Goal: Task Accomplishment & Management: Complete application form

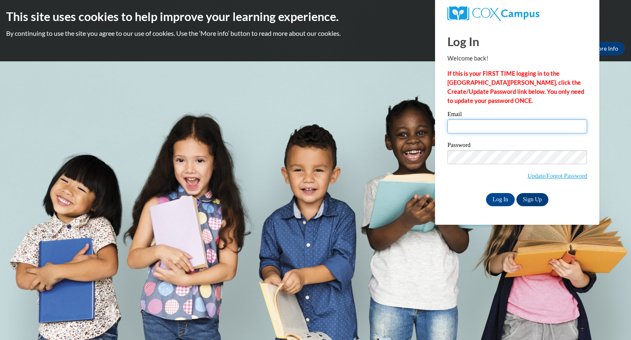
click at [462, 120] on input "Email" at bounding box center [518, 126] width 140 height 14
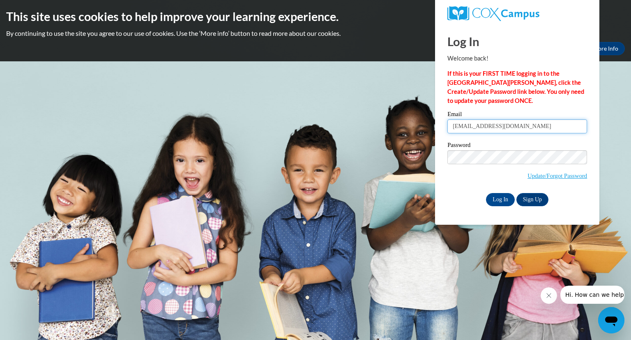
type input "smithecho6@gmail.com"
click at [490, 198] on input "Log In" at bounding box center [500, 199] width 29 height 13
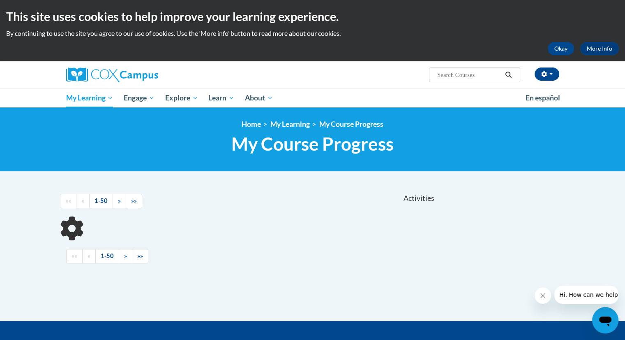
scroll to position [33, 0]
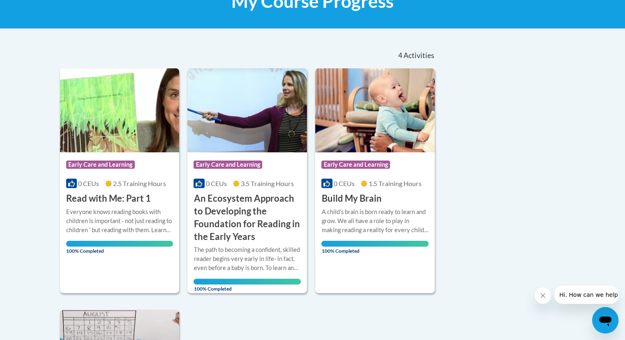
scroll to position [142, 0]
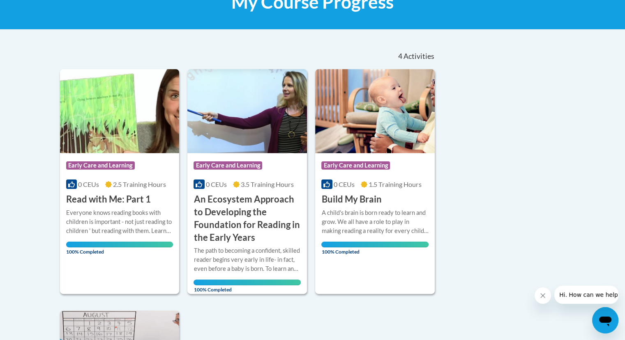
click at [534, 200] on div "Sort Date Enrolled Title (A-Z) «« « 1-4 » »» 4 Activities CEUs Course Category:…" at bounding box center [313, 276] width 518 height 466
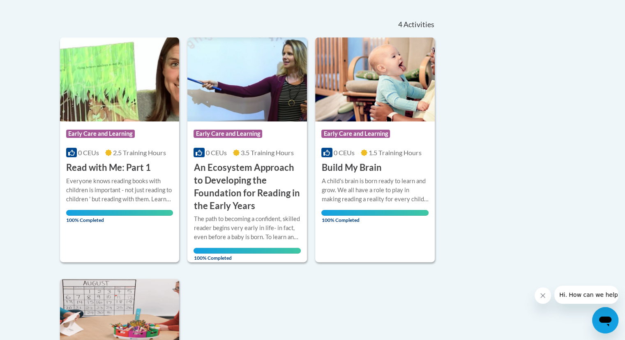
scroll to position [158, 0]
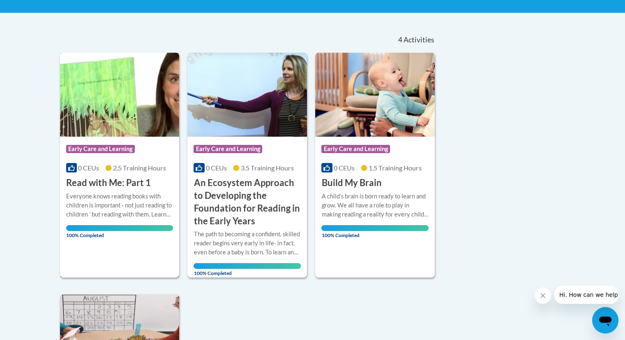
click at [109, 152] on span "Early Care and Learning" at bounding box center [100, 149] width 69 height 8
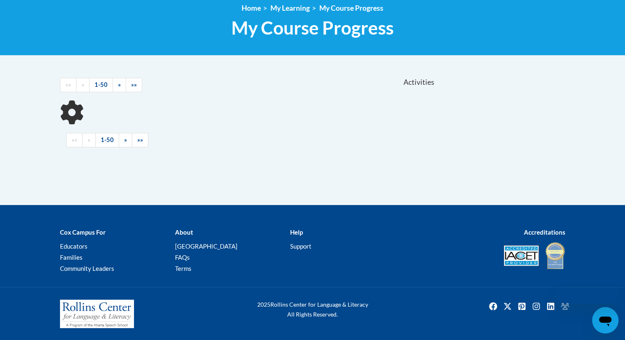
click at [465, 76] on div "Sort Date Enrolled Title (A-Z) «« « 1-50 » »» Activities CEUs «« «" at bounding box center [313, 112] width 518 height 86
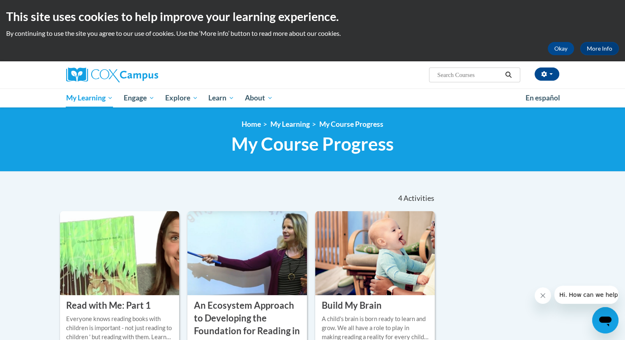
click at [460, 76] on input "Search..." at bounding box center [470, 75] width 66 height 10
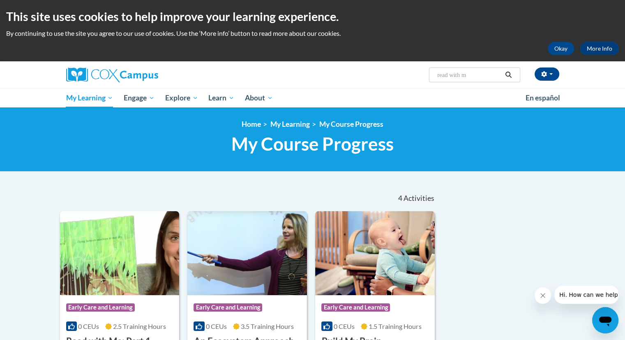
type input "read with me"
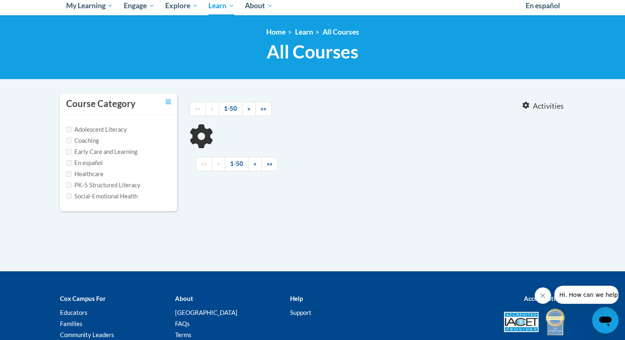
type input "read with me"
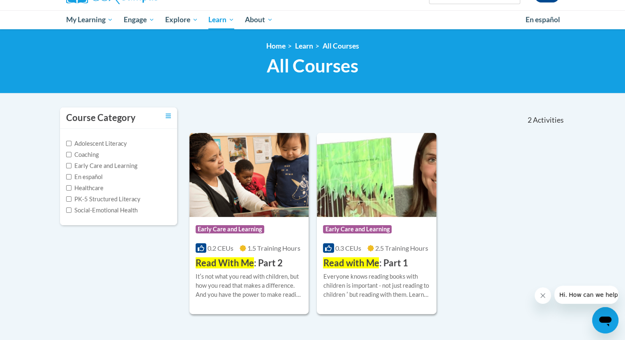
scroll to position [123, 0]
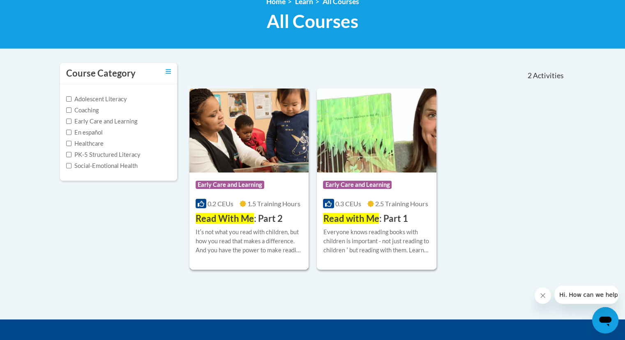
click at [254, 229] on div "Itʹs not what you read with children, but how you read that makes a difference.…" at bounding box center [249, 240] width 107 height 27
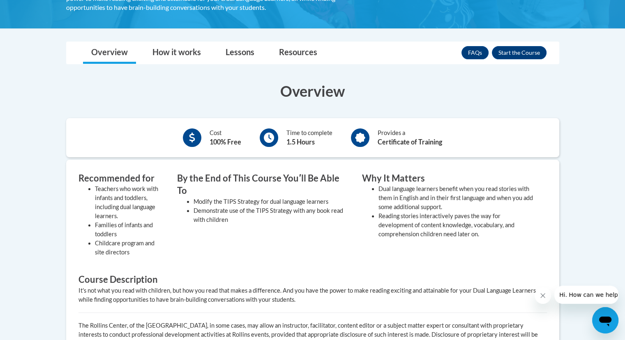
scroll to position [164, 0]
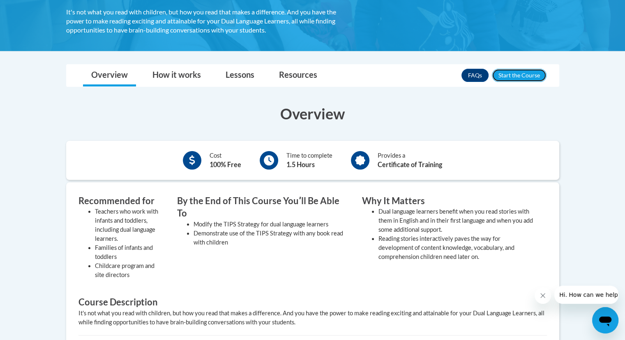
click at [519, 71] on button "Enroll" at bounding box center [519, 75] width 55 height 13
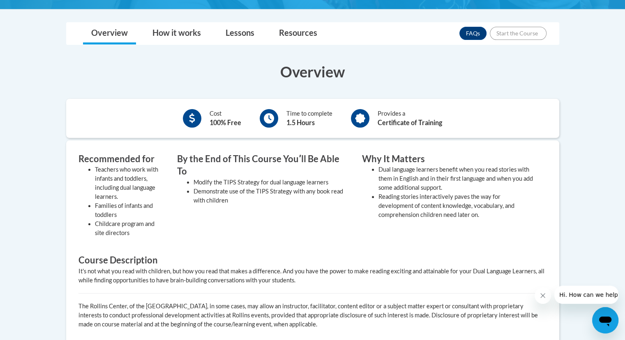
scroll to position [214, 0]
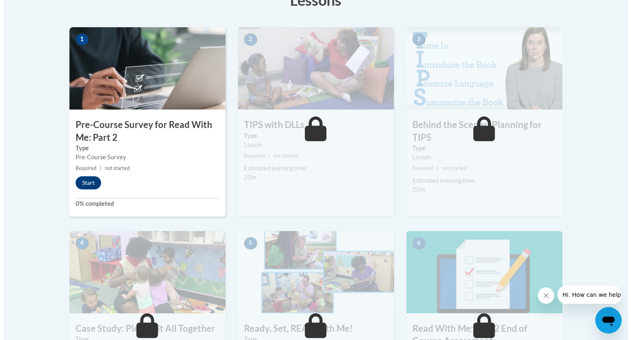
scroll to position [263, 0]
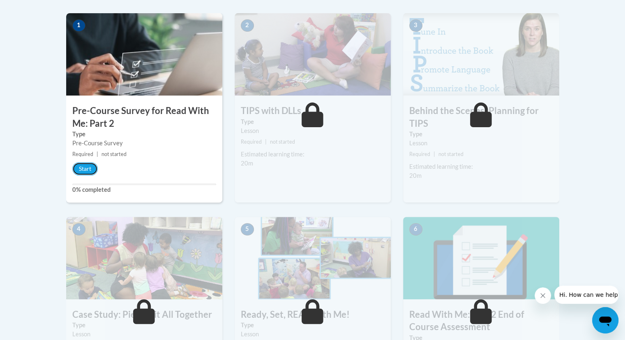
click at [83, 169] on button "Start" at bounding box center [84, 168] width 25 height 13
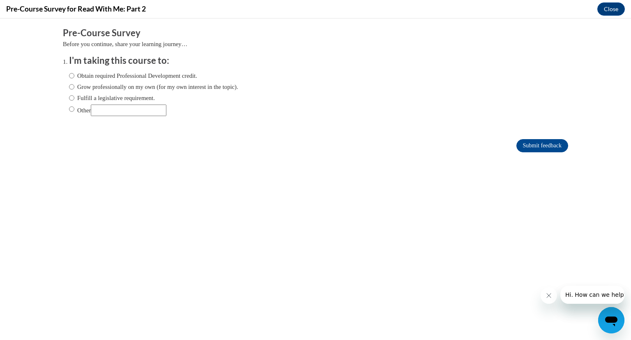
scroll to position [0, 0]
click at [118, 72] on label "Obtain required Professional Development credit." at bounding box center [133, 75] width 128 height 9
click at [74, 72] on input "Obtain required Professional Development credit." at bounding box center [71, 75] width 5 height 9
radio input "true"
click at [517, 141] on input "Submit feedback" at bounding box center [543, 145] width 52 height 13
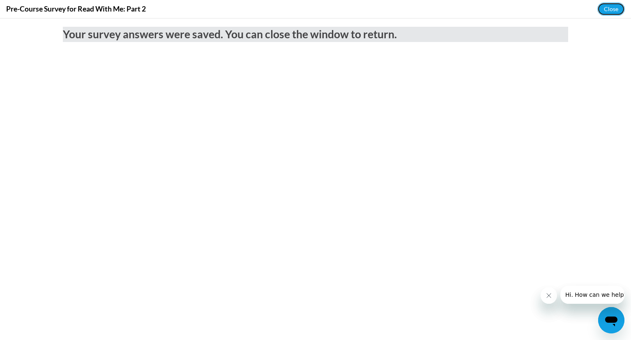
click at [613, 6] on button "Close" at bounding box center [612, 8] width 28 height 13
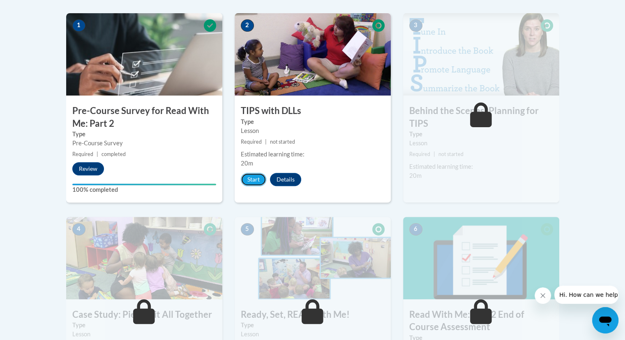
click at [245, 177] on button "Start" at bounding box center [253, 179] width 25 height 13
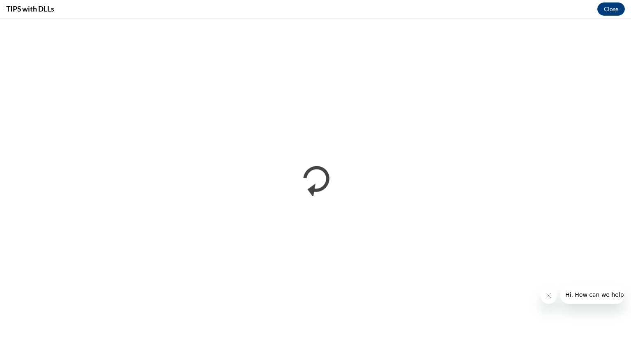
click at [549, 298] on icon "Close message from company" at bounding box center [549, 295] width 7 height 7
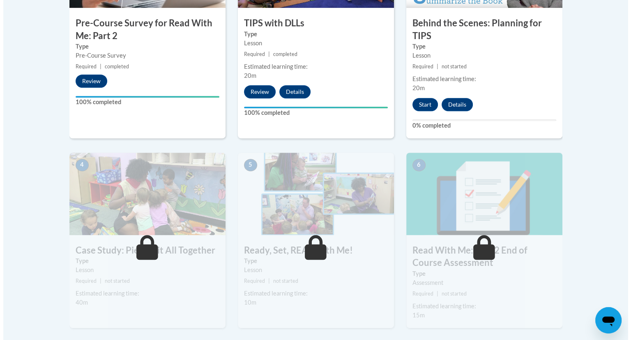
scroll to position [345, 0]
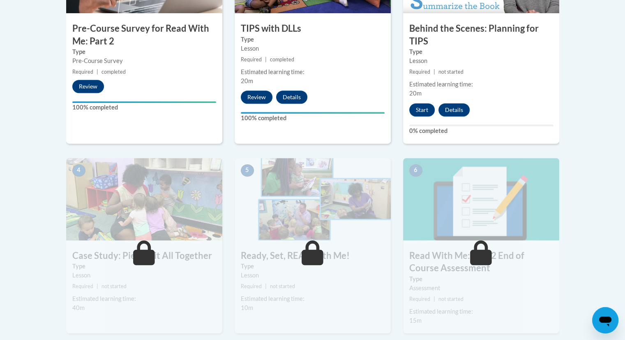
click at [418, 97] on div "3 Behind the Scenes: Planning for TIPS Type Lesson Required | not started Estim…" at bounding box center [481, 37] width 156 height 213
click at [413, 110] on button "Start" at bounding box center [421, 109] width 25 height 13
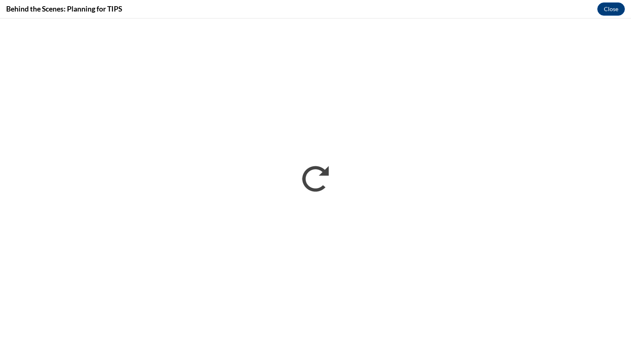
scroll to position [0, 0]
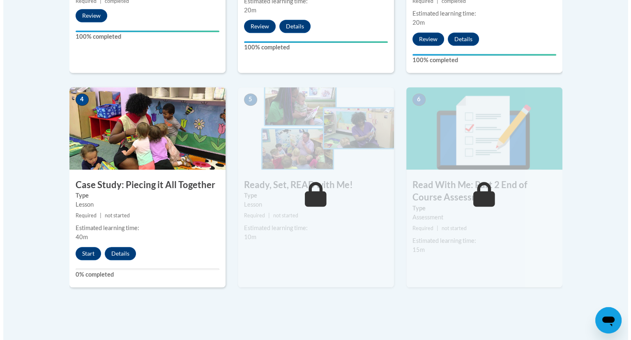
scroll to position [419, 0]
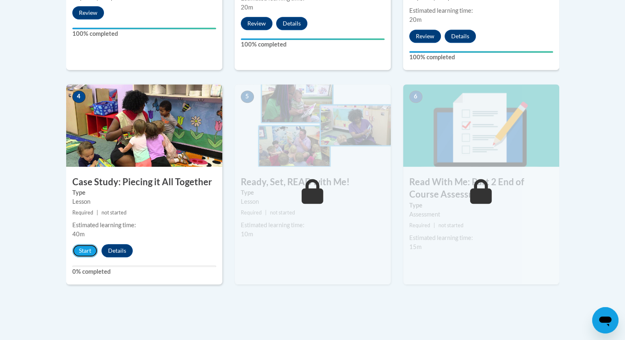
click at [84, 250] on button "Start" at bounding box center [84, 250] width 25 height 13
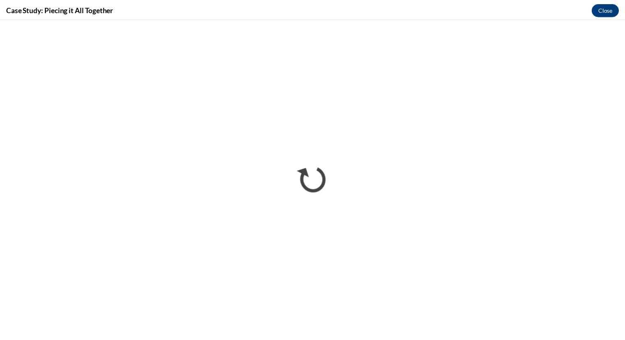
scroll to position [0, 0]
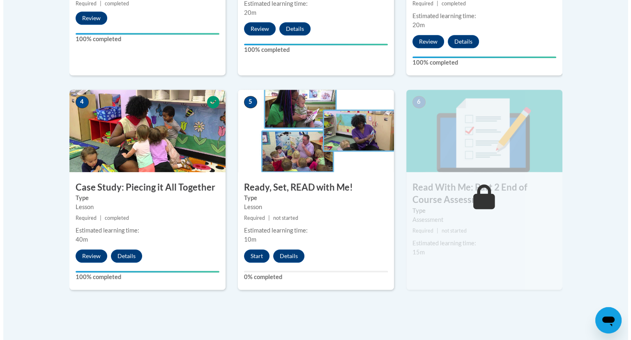
scroll to position [411, 0]
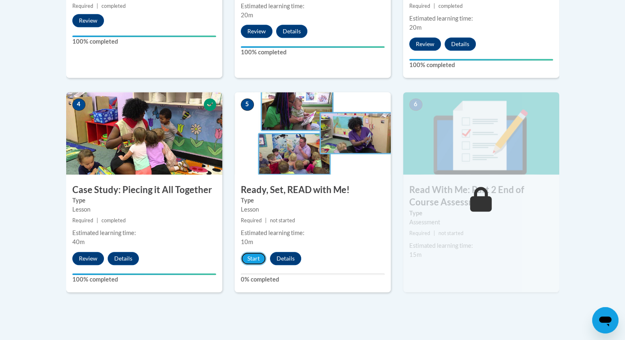
click at [255, 264] on button "Start" at bounding box center [253, 258] width 25 height 13
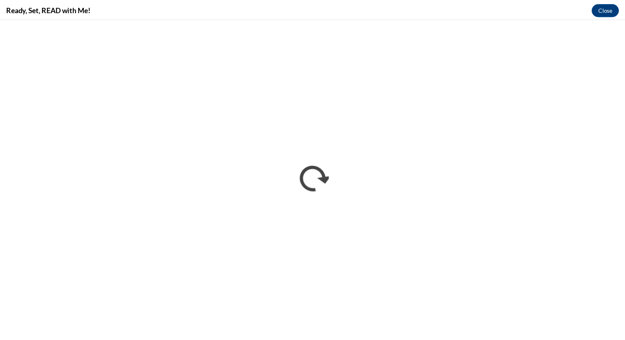
scroll to position [0, 0]
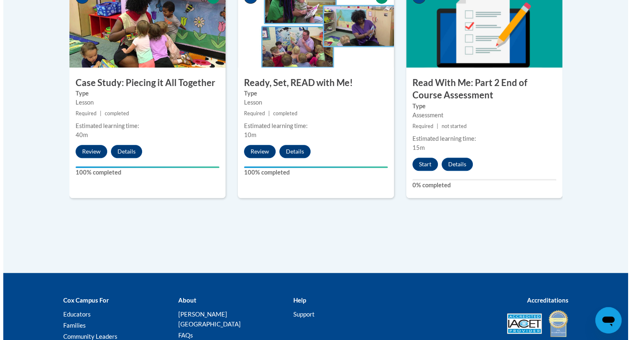
scroll to position [512, 0]
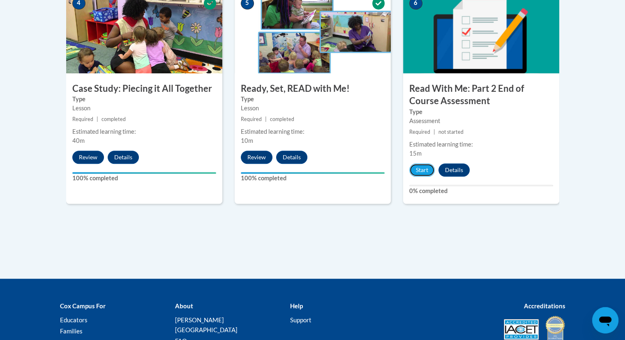
click at [416, 165] on button "Start" at bounding box center [421, 169] width 25 height 13
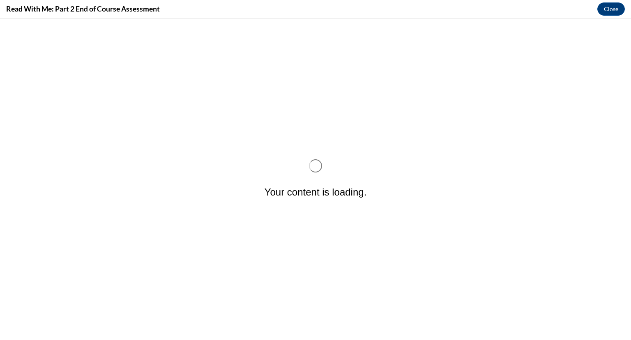
scroll to position [0, 0]
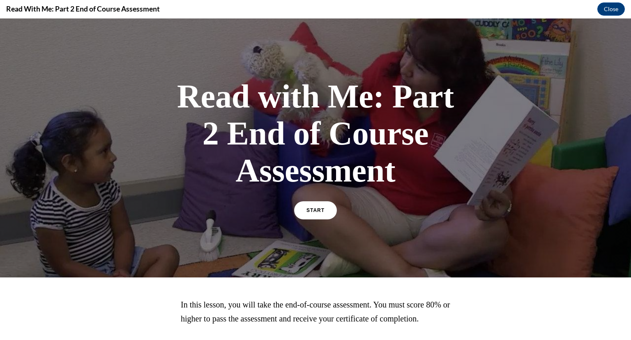
click at [314, 202] on link "START" at bounding box center [315, 210] width 43 height 18
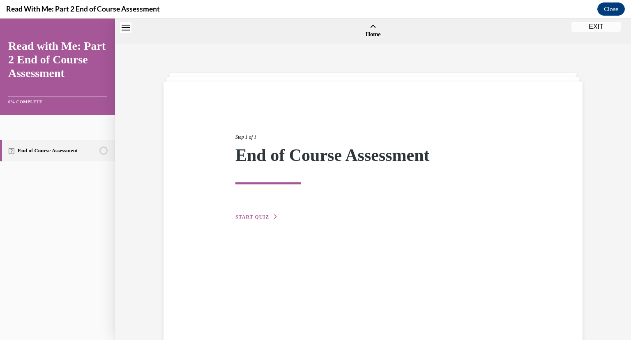
scroll to position [25, 0]
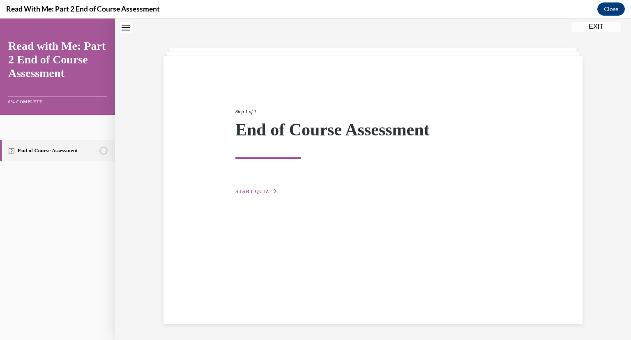
click at [252, 185] on div "Step 1 of 1 End of Course Assessment START QUIZ" at bounding box center [373, 142] width 288 height 107
click at [255, 190] on span "START QUIZ" at bounding box center [253, 191] width 34 height 6
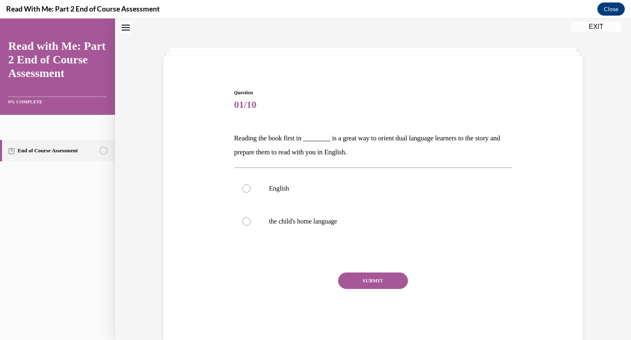
click at [244, 228] on label "the child's home language" at bounding box center [373, 221] width 278 height 33
click at [244, 225] on input "the child's home language" at bounding box center [247, 221] width 8 height 8
radio input "true"
click at [347, 280] on button "SUBMIT" at bounding box center [373, 280] width 70 height 16
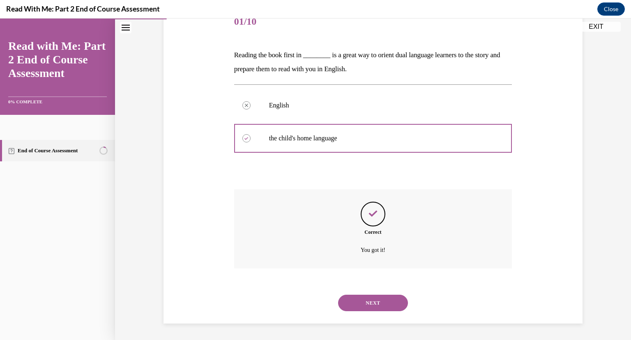
click at [353, 299] on button "NEXT" at bounding box center [373, 302] width 70 height 16
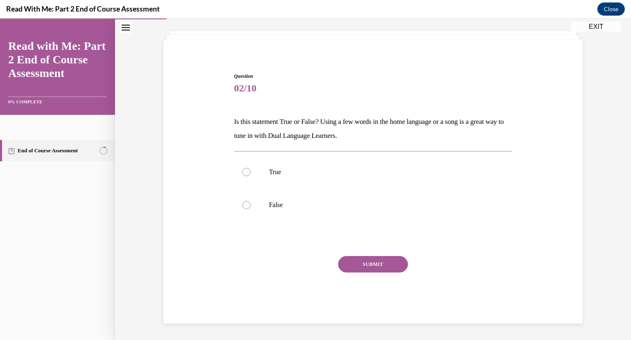
click at [246, 170] on div at bounding box center [247, 172] width 8 height 8
click at [246, 170] on input "True" at bounding box center [247, 172] width 8 height 8
radio input "true"
click at [351, 267] on button "SUBMIT" at bounding box center [373, 264] width 70 height 16
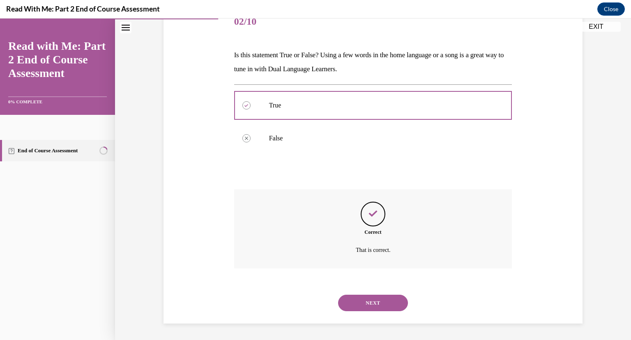
click at [355, 306] on button "NEXT" at bounding box center [373, 302] width 70 height 16
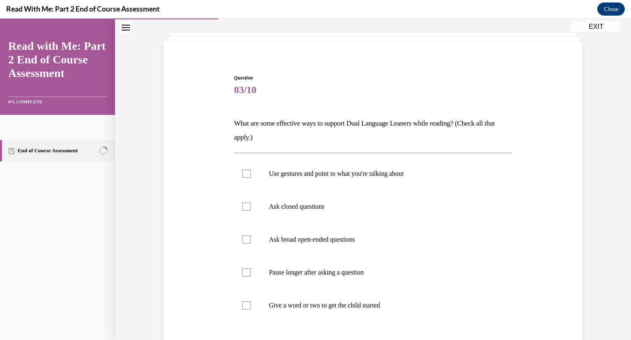
scroll to position [42, 0]
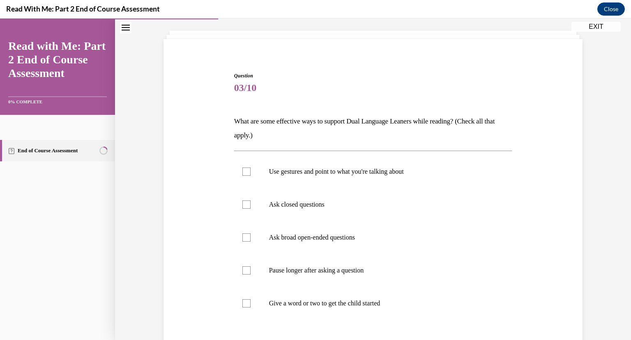
click at [388, 163] on label "Use gestures and point to what you're talking about" at bounding box center [373, 171] width 278 height 33
click at [251, 167] on input "Use gestures and point to what you're talking about" at bounding box center [247, 171] width 8 height 8
checkbox input "true"
click at [247, 243] on label "Ask broad open-ended questions" at bounding box center [373, 237] width 278 height 33
click at [247, 241] on input "Ask broad open-ended questions" at bounding box center [247, 237] width 8 height 8
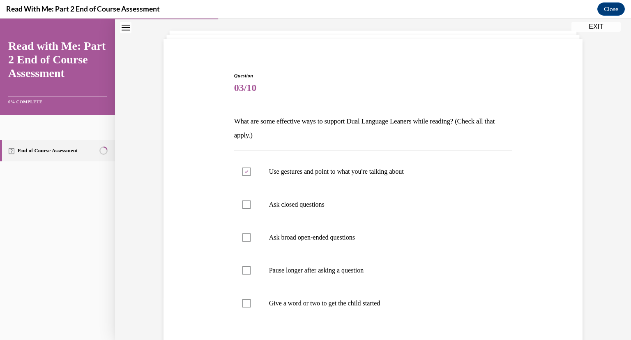
checkbox input "true"
click at [255, 304] on label "Give a word or two to get the child started" at bounding box center [373, 303] width 278 height 33
click at [251, 304] on input "Give a word or two to get the child started" at bounding box center [247, 303] width 8 height 8
checkbox input "true"
click at [236, 261] on label "Pause longer after asking a question" at bounding box center [373, 270] width 278 height 33
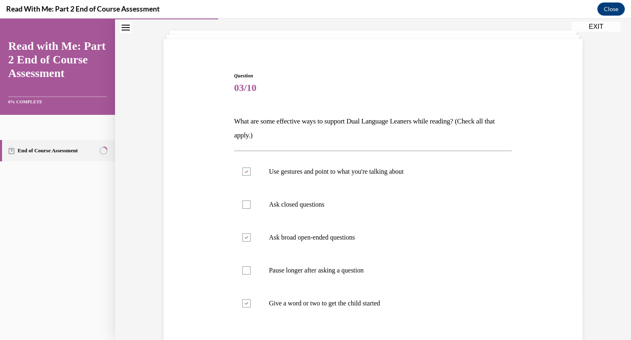
click at [243, 266] on input "Pause longer after asking a question" at bounding box center [247, 270] width 8 height 8
click at [285, 266] on p "Pause longer after asking a question" at bounding box center [380, 270] width 223 height 8
click at [251, 266] on input "Pause longer after asking a question" at bounding box center [247, 270] width 8 height 8
checkbox input "false"
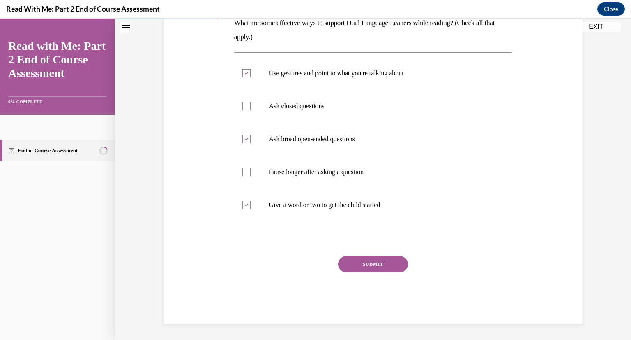
click at [355, 262] on button "SUBMIT" at bounding box center [373, 264] width 70 height 16
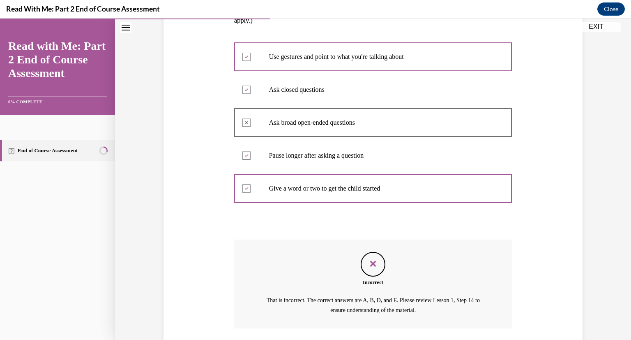
scroll to position [217, 0]
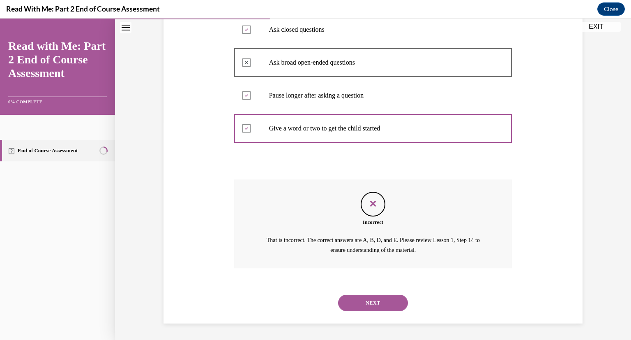
click at [362, 310] on button "NEXT" at bounding box center [373, 302] width 70 height 16
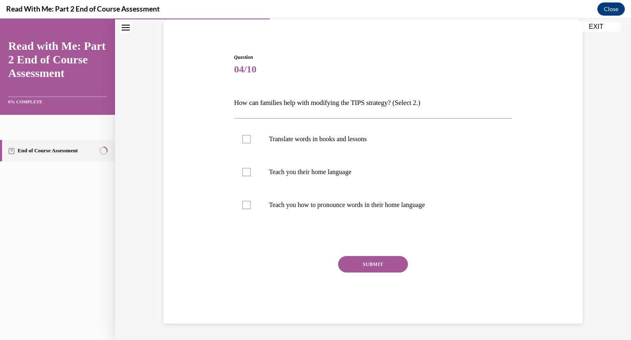
scroll to position [61, 0]
click at [240, 143] on label "Translate words in books and lessons" at bounding box center [373, 139] width 278 height 33
click at [243, 143] on input "Translate words in books and lessons" at bounding box center [247, 139] width 8 height 8
checkbox input "true"
click at [253, 200] on label "Teach you how to pronounce words in their home language" at bounding box center [373, 204] width 278 height 33
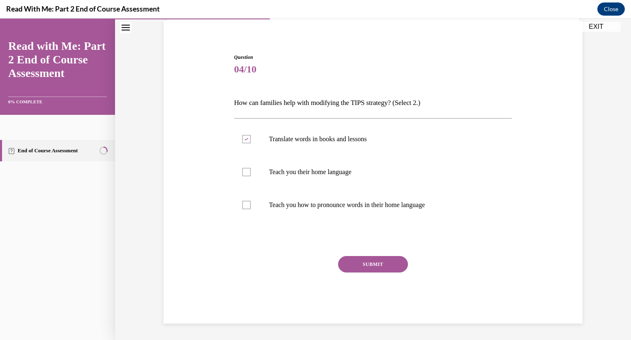
click at [251, 201] on input "Teach you how to pronounce words in their home language" at bounding box center [247, 205] width 8 height 8
checkbox input "true"
click at [368, 263] on button "SUBMIT" at bounding box center [373, 264] width 70 height 16
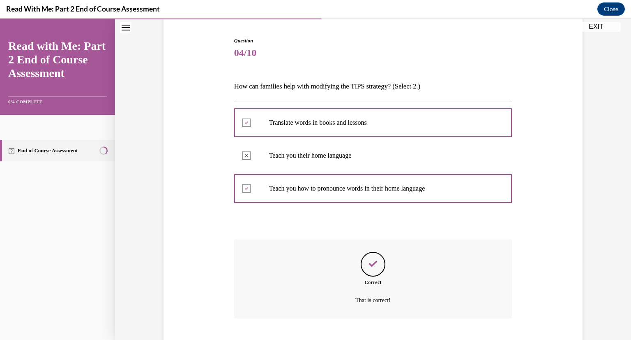
scroll to position [127, 0]
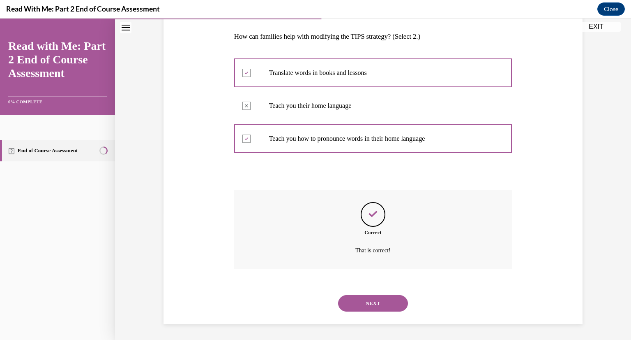
click at [368, 284] on button "SUBMIT" at bounding box center [373, 289] width 70 height 16
click at [363, 293] on div "NEXT" at bounding box center [373, 303] width 278 height 33
click at [363, 301] on button "NEXT" at bounding box center [373, 303] width 70 height 16
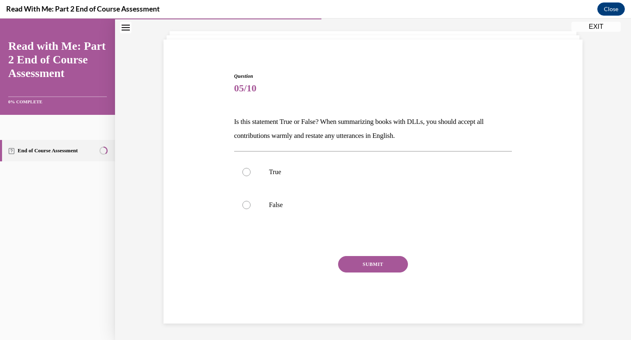
click at [250, 179] on label "True" at bounding box center [373, 171] width 278 height 33
click at [250, 176] on input "True" at bounding box center [247, 172] width 8 height 8
radio input "true"
click at [342, 260] on button "SUBMIT" at bounding box center [373, 264] width 70 height 16
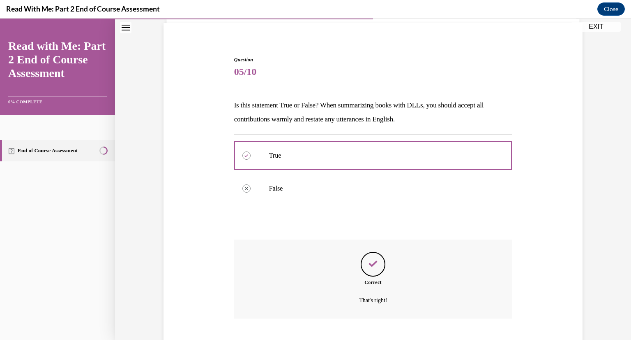
scroll to position [109, 0]
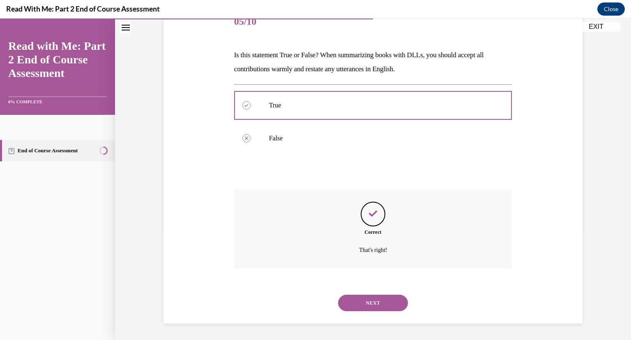
click at [356, 294] on div "NEXT" at bounding box center [373, 302] width 278 height 33
click at [365, 299] on button "NEXT" at bounding box center [373, 302] width 70 height 16
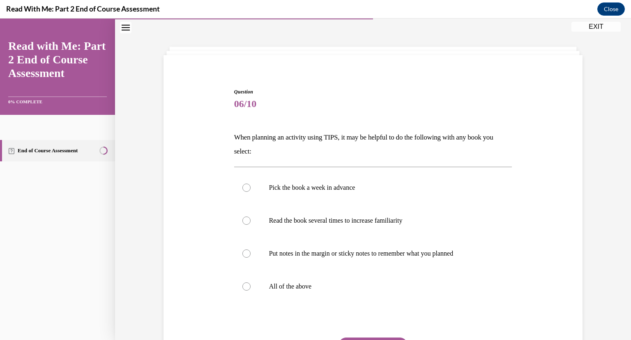
scroll to position [42, 0]
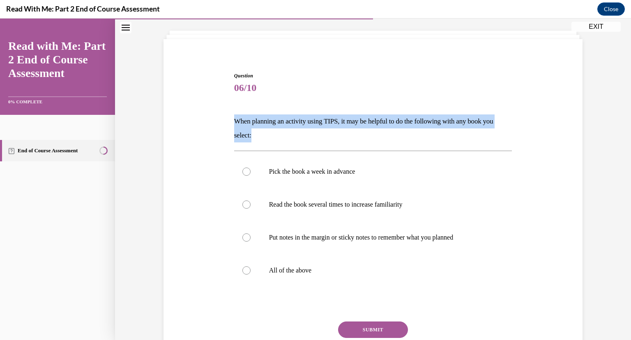
drag, startPoint x: 252, startPoint y: 136, endPoint x: 219, endPoint y: 112, distance: 41.1
click at [219, 112] on div "Question 06/10 When planning an activity using TIPS, it may be helpful to do th…" at bounding box center [373, 217] width 423 height 341
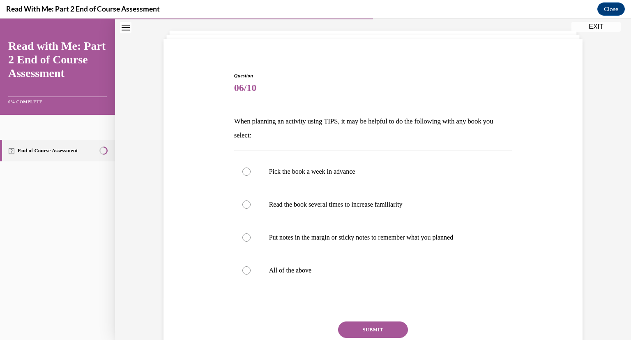
click at [254, 283] on label "All of the above" at bounding box center [373, 270] width 278 height 33
click at [251, 274] on input "All of the above" at bounding box center [247, 270] width 8 height 8
radio input "true"
click at [352, 327] on button "SUBMIT" at bounding box center [373, 329] width 70 height 16
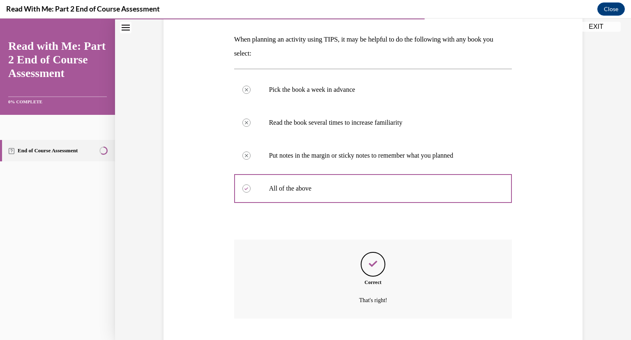
scroll to position [174, 0]
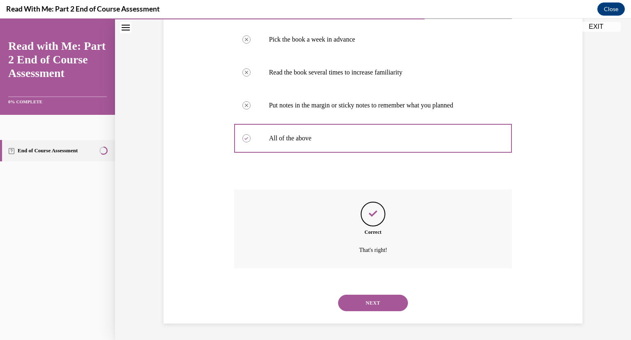
click at [356, 311] on div "NEXT" at bounding box center [373, 302] width 278 height 33
click at [359, 302] on button "NEXT" at bounding box center [373, 302] width 70 height 16
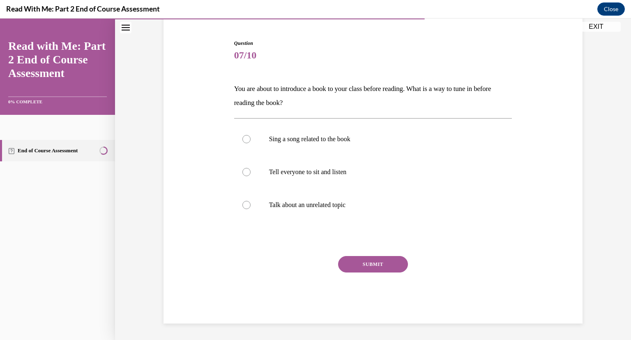
scroll to position [75, 0]
click at [245, 149] on label "Sing a song related to the book" at bounding box center [373, 139] width 278 height 33
click at [245, 143] on input "Sing a song related to the book" at bounding box center [247, 139] width 8 height 8
radio input "true"
click at [342, 252] on div "Question 07/10 You are about to introduce a book to your class before reading. …" at bounding box center [373, 181] width 278 height 284
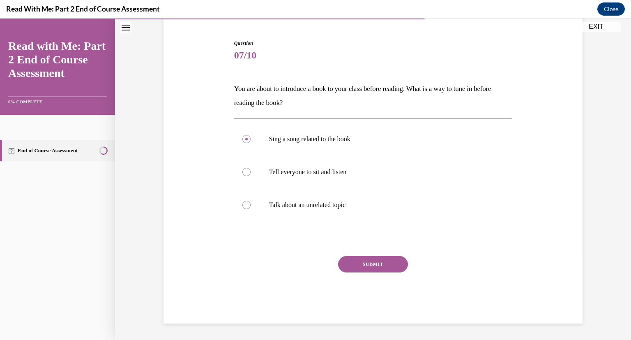
click at [352, 264] on button "SUBMIT" at bounding box center [373, 264] width 70 height 16
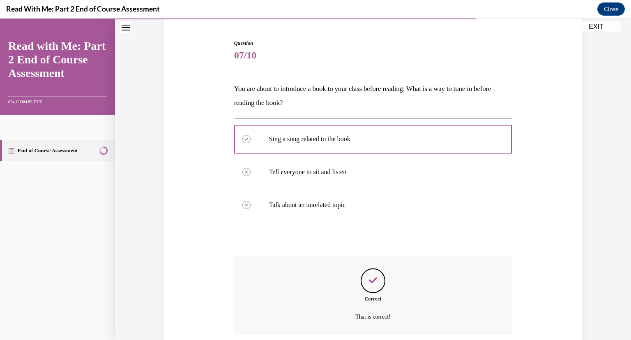
scroll to position [141, 0]
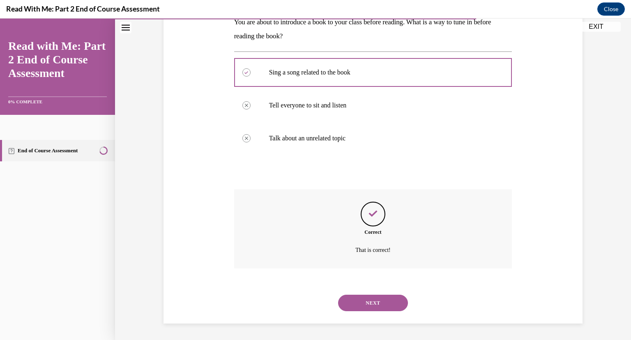
click at [368, 297] on div "NEXT" at bounding box center [373, 302] width 278 height 33
click at [376, 301] on button "NEXT" at bounding box center [373, 302] width 70 height 16
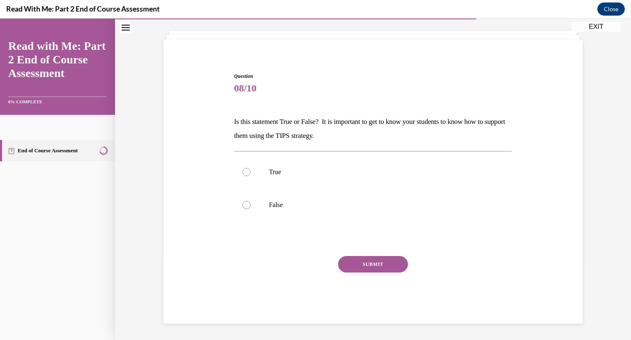
click at [272, 171] on p "True" at bounding box center [380, 172] width 223 height 8
click at [251, 171] on input "True" at bounding box center [247, 172] width 8 height 8
radio input "true"
drag, startPoint x: 321, startPoint y: 264, endPoint x: 328, endPoint y: 260, distance: 8.5
click at [328, 260] on div "SUBMIT" at bounding box center [373, 276] width 278 height 41
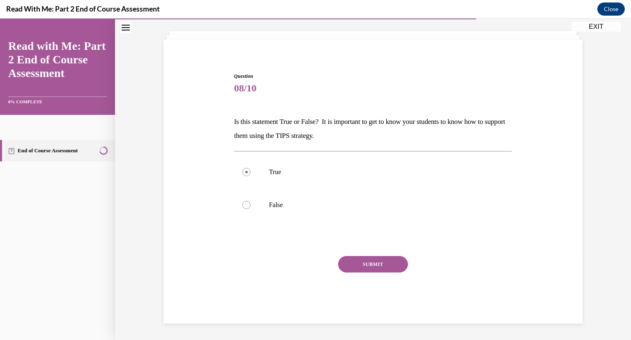
click at [360, 261] on button "SUBMIT" at bounding box center [373, 264] width 70 height 16
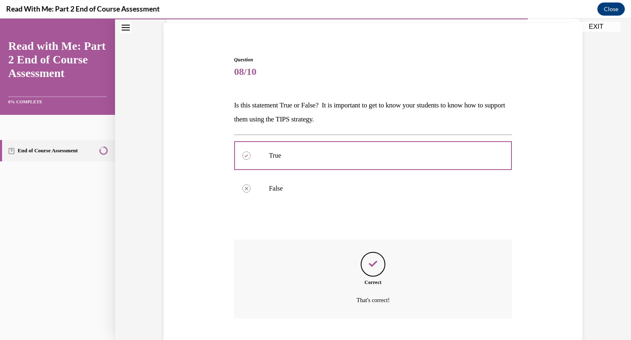
scroll to position [109, 0]
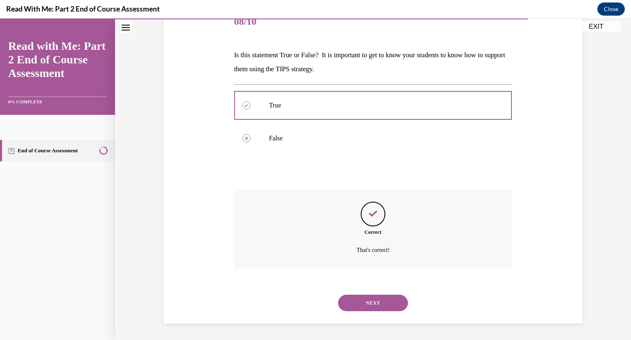
click at [362, 289] on button "SUBMIT" at bounding box center [373, 288] width 70 height 16
click at [354, 300] on button "NEXT" at bounding box center [373, 302] width 70 height 16
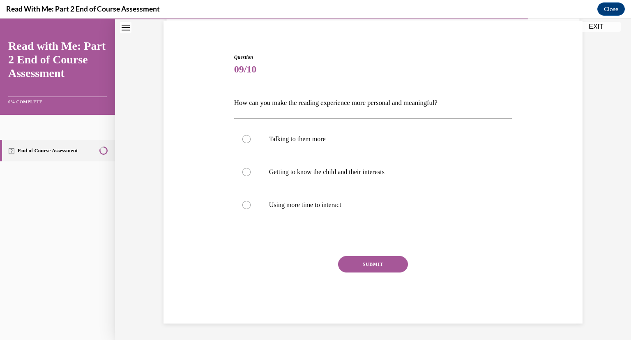
click at [291, 163] on label "Getting to know the child and their interests" at bounding box center [373, 171] width 278 height 33
click at [251, 168] on input "Getting to know the child and their interests" at bounding box center [247, 172] width 8 height 8
radio input "true"
click at [362, 262] on button "SUBMIT" at bounding box center [373, 264] width 70 height 16
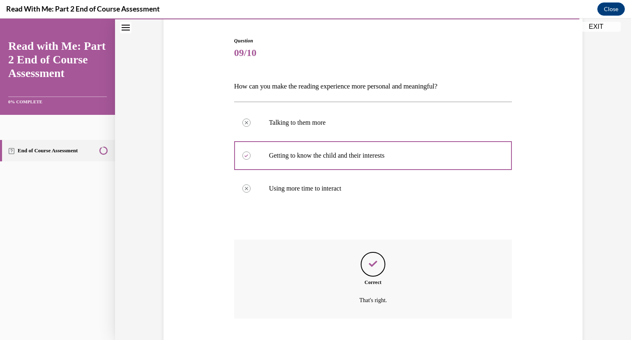
scroll to position [127, 0]
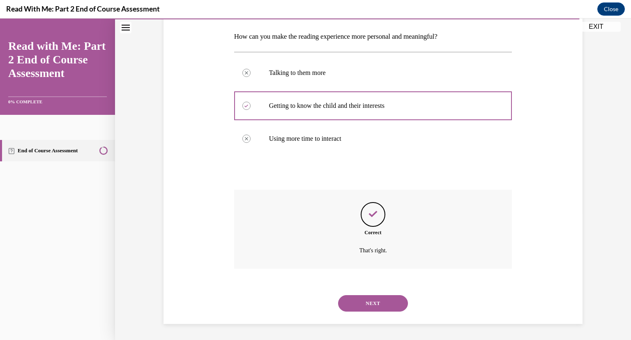
click at [356, 272] on div "Correct That's right." at bounding box center [373, 235] width 278 height 91
click at [357, 288] on div "NEXT" at bounding box center [373, 303] width 278 height 33
click at [358, 303] on button "NEXT" at bounding box center [373, 303] width 70 height 16
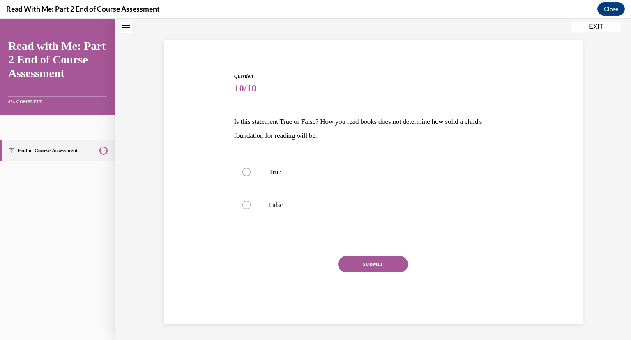
click at [271, 199] on label "False" at bounding box center [373, 204] width 278 height 33
click at [251, 201] on input "False" at bounding box center [247, 205] width 8 height 8
radio input "true"
click at [358, 262] on button "SUBMIT" at bounding box center [373, 264] width 70 height 16
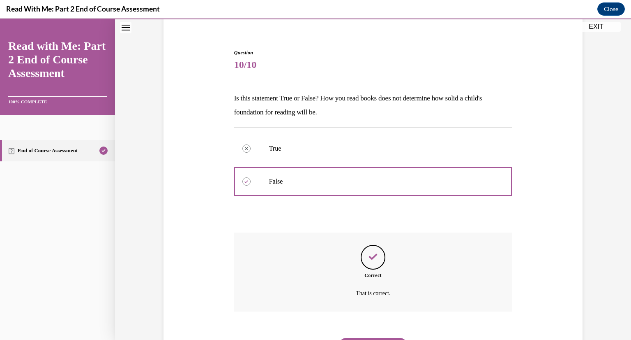
scroll to position [109, 0]
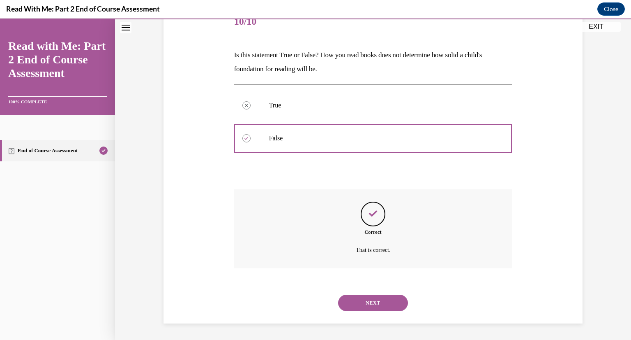
click at [343, 292] on div "SUBMIT NEXT" at bounding box center [373, 301] width 278 height 43
click at [363, 301] on button "NEXT" at bounding box center [373, 302] width 70 height 16
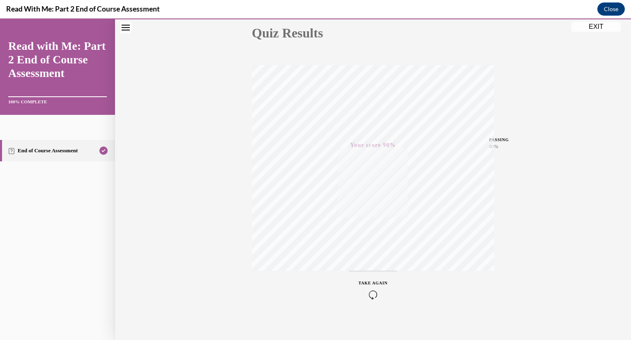
scroll to position [0, 0]
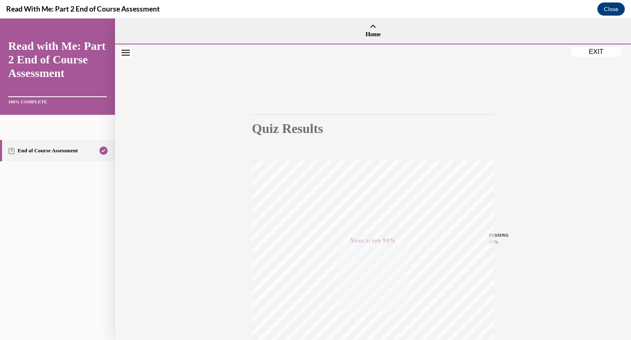
click at [592, 53] on button "EXIT" at bounding box center [596, 52] width 49 height 10
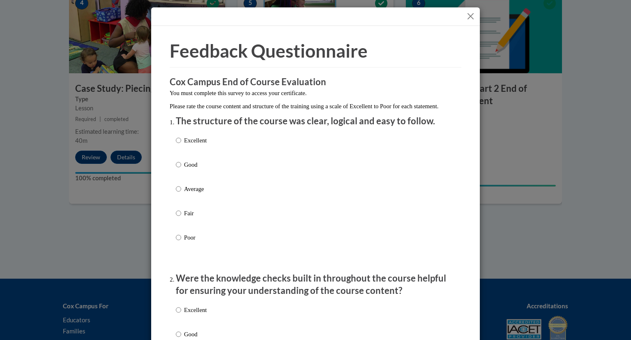
click at [198, 143] on div "Excellent Good Average Fair Poor" at bounding box center [191, 195] width 31 height 127
click at [190, 145] on p "Excellent" at bounding box center [195, 140] width 23 height 9
click at [181, 145] on input "Excellent" at bounding box center [178, 140] width 5 height 9
radio input "true"
click at [176, 160] on input "Good" at bounding box center [178, 164] width 5 height 9
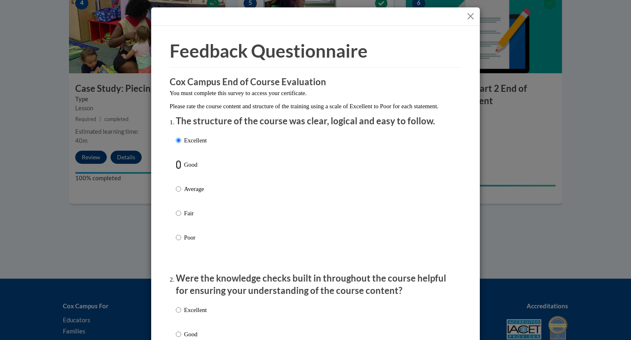
radio input "true"
click at [176, 184] on input "Average" at bounding box center [178, 188] width 5 height 9
radio input "true"
click at [176, 160] on input "Good" at bounding box center [178, 164] width 5 height 9
radio input "true"
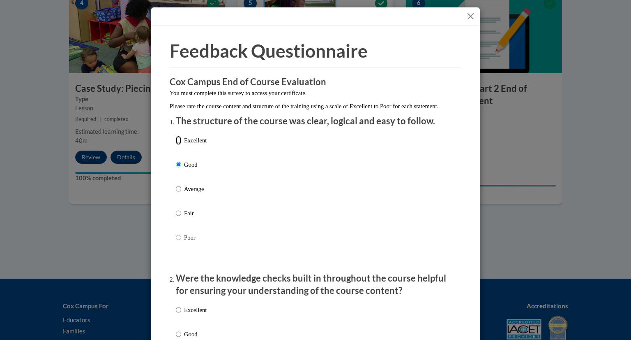
click at [176, 136] on input "Excellent" at bounding box center [178, 140] width 5 height 9
radio input "true"
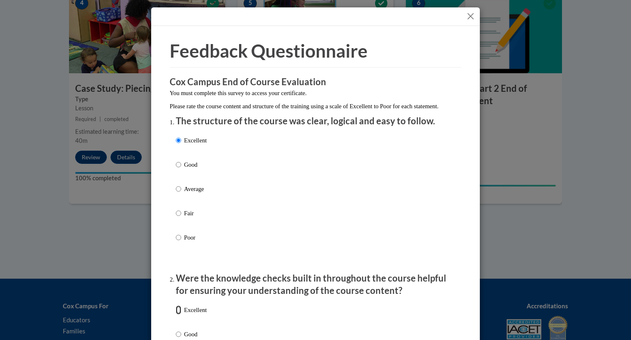
click at [176, 314] on input "Excellent" at bounding box center [178, 309] width 5 height 9
radio input "true"
click at [415, 92] on p "You must complete this survey to access your certificate." at bounding box center [316, 92] width 292 height 9
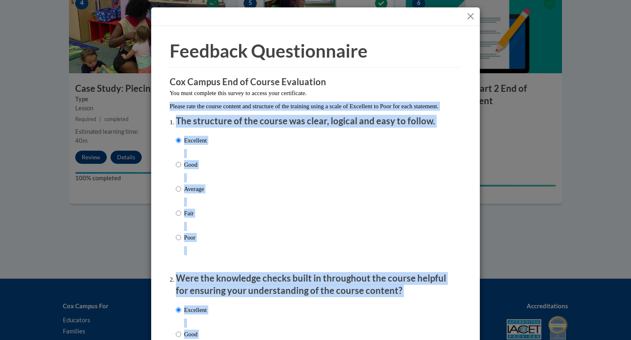
drag, startPoint x: 415, startPoint y: 92, endPoint x: 431, endPoint y: 325, distance: 234.1
click at [359, 284] on p "Were the knowledge checks built in throughout the course helpful for ensuring y…" at bounding box center [316, 284] width 280 height 25
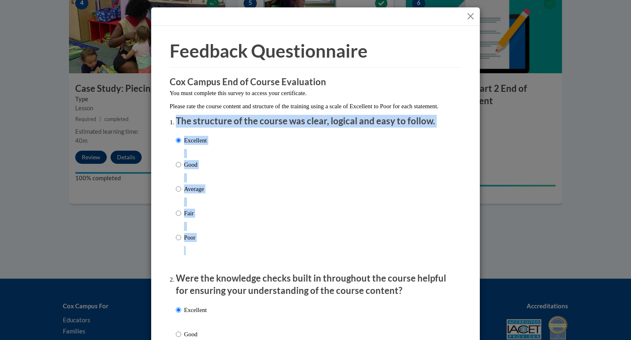
drag, startPoint x: 472, startPoint y: 125, endPoint x: 474, endPoint y: 193, distance: 67.5
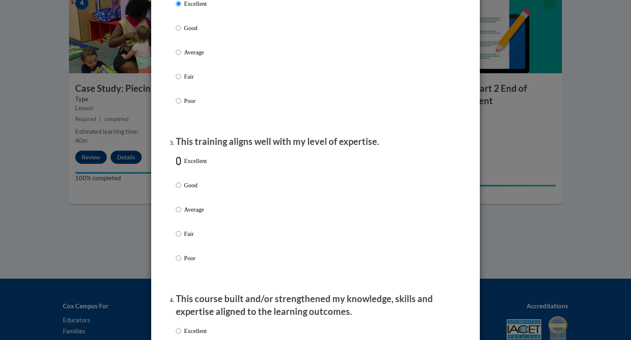
click at [176, 165] on input "Excellent" at bounding box center [178, 160] width 5 height 9
radio input "true"
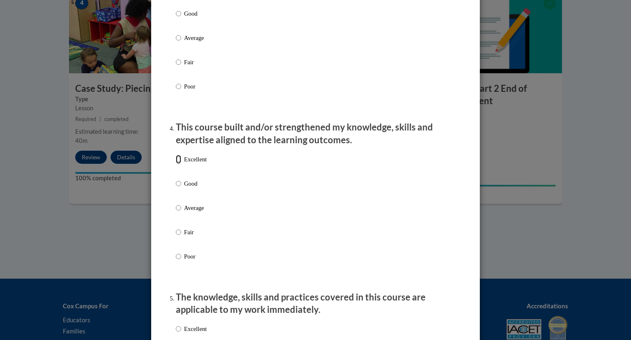
click at [176, 164] on input "Excellent" at bounding box center [178, 159] width 5 height 9
radio input "true"
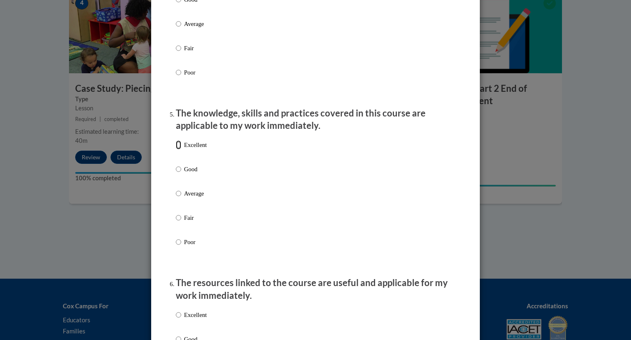
click at [176, 149] on input "Excellent" at bounding box center [178, 144] width 5 height 9
radio input "true"
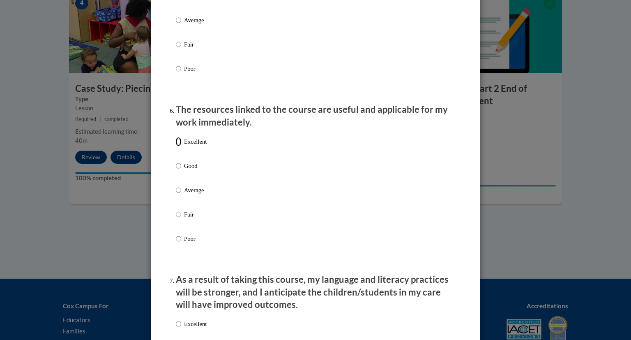
click at [176, 146] on input "Excellent" at bounding box center [178, 141] width 5 height 9
radio input "true"
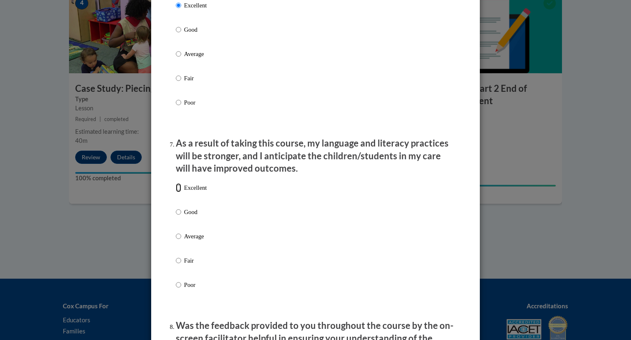
click at [178, 192] on input "Excellent" at bounding box center [178, 187] width 5 height 9
radio input "true"
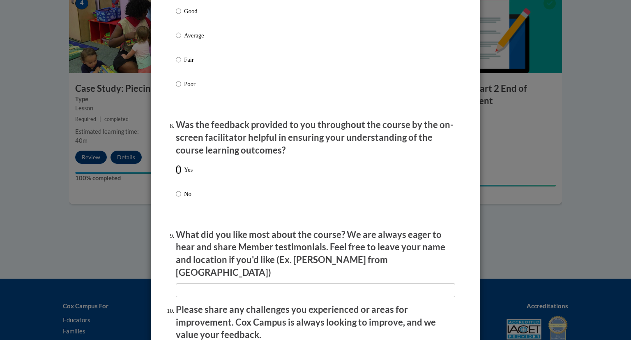
click at [178, 174] on input "Yes" at bounding box center [178, 169] width 5 height 9
radio input "true"
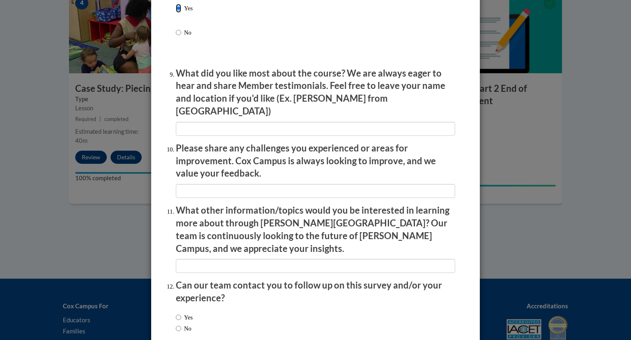
scroll to position [1373, 0]
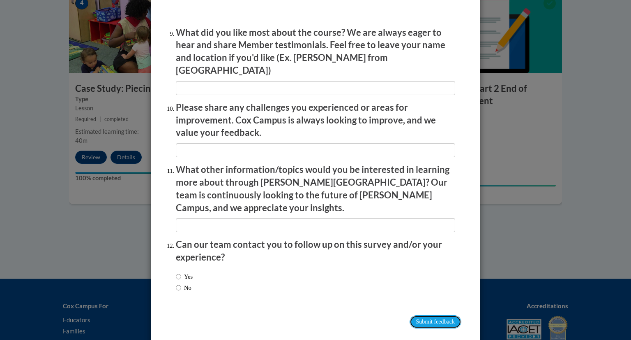
click at [417, 315] on input "Submit feedback" at bounding box center [436, 321] width 52 height 13
click at [413, 315] on div "Submitting" at bounding box center [316, 321] width 292 height 13
